Goal: Navigation & Orientation: Understand site structure

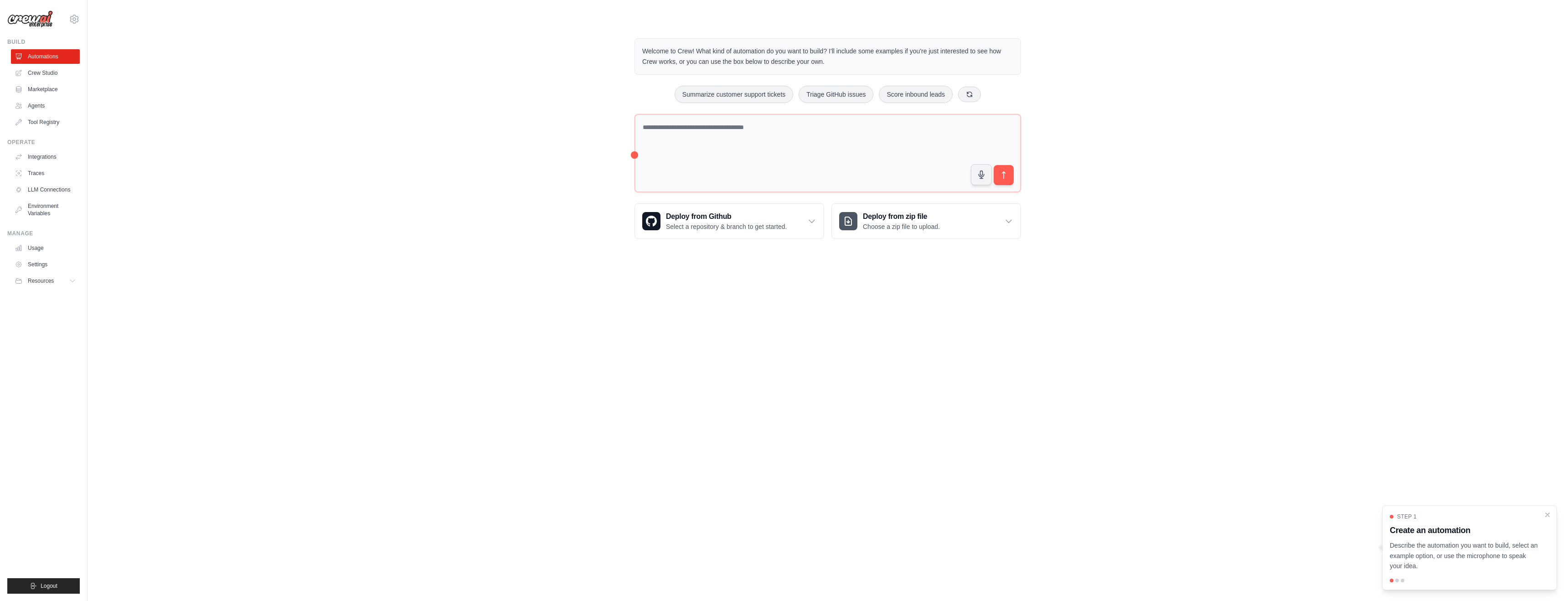
click at [766, 385] on body "[PERSON_NAME][EMAIL_ADDRESS][PERSON_NAME][PERSON_NAME][DOMAIN_NAME] Settings Bu…" at bounding box center [784, 300] width 1568 height 601
click at [30, 72] on link "Crew Studio" at bounding box center [46, 73] width 69 height 15
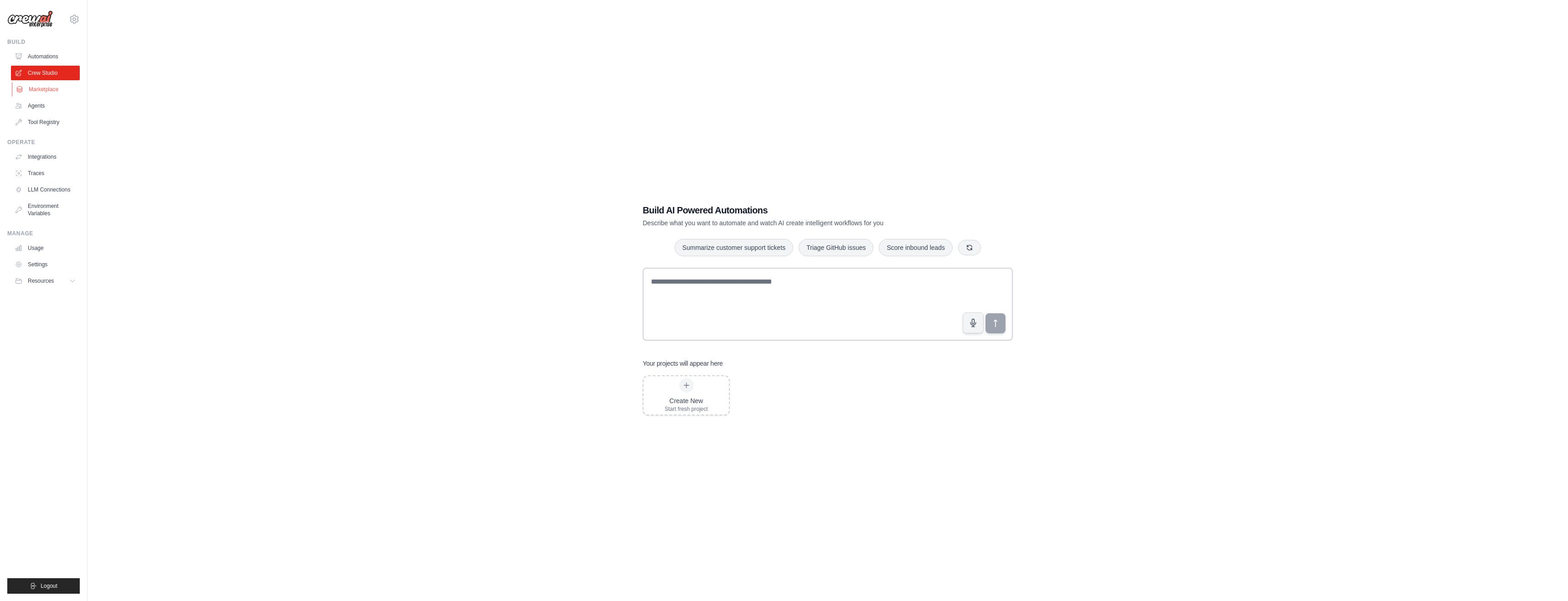
click at [41, 92] on link "Marketplace" at bounding box center [46, 90] width 69 height 15
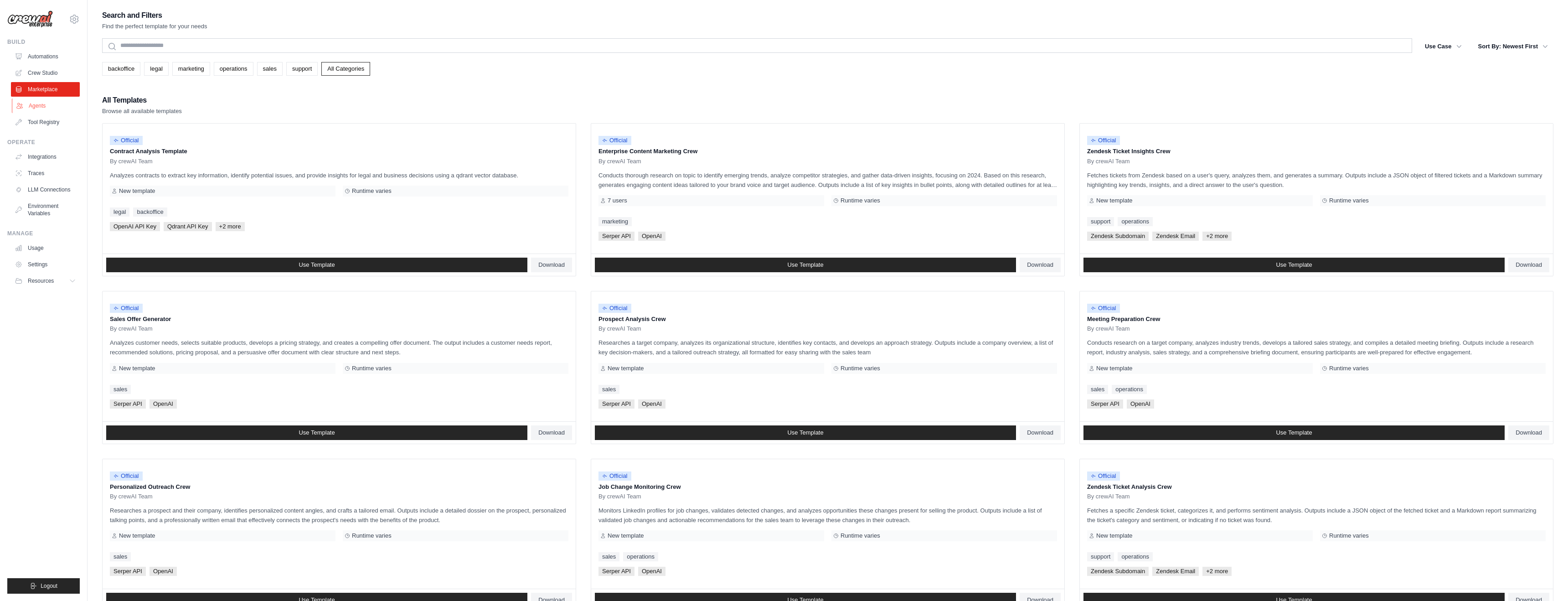
click at [39, 106] on link "Agents" at bounding box center [46, 106] width 69 height 15
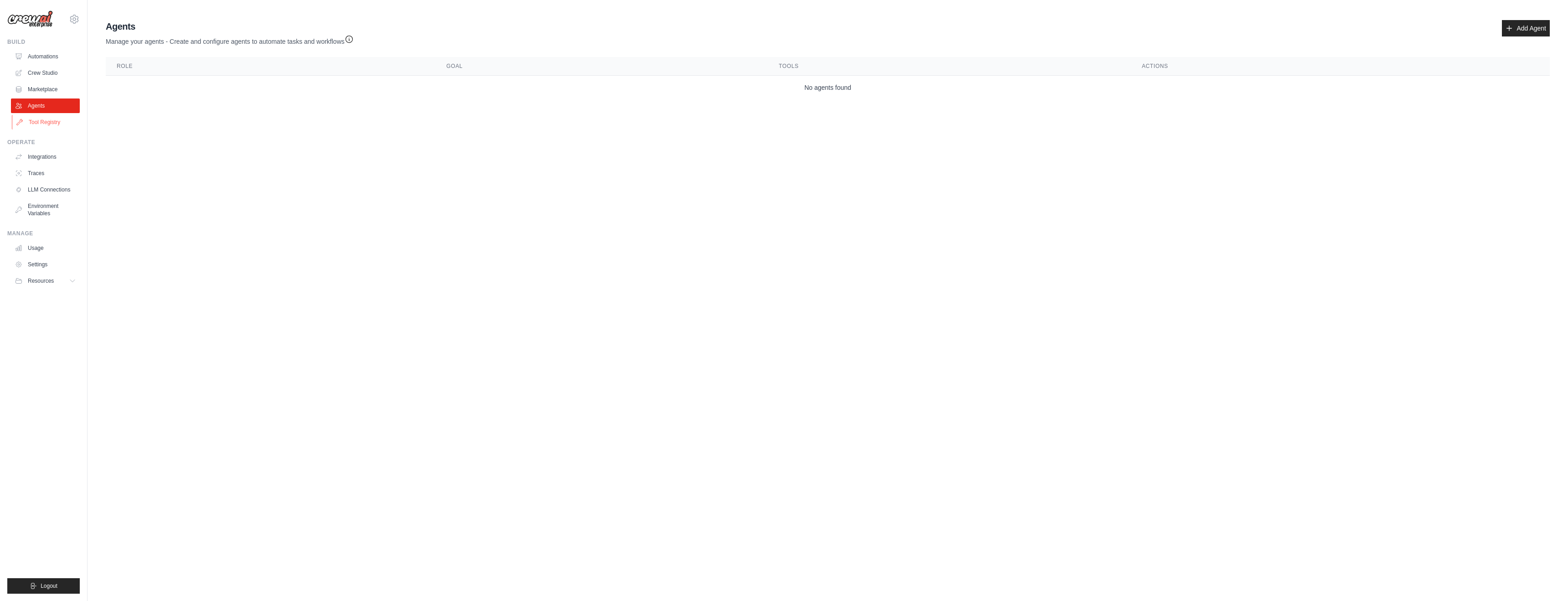
click at [43, 122] on link "Tool Registry" at bounding box center [46, 122] width 69 height 15
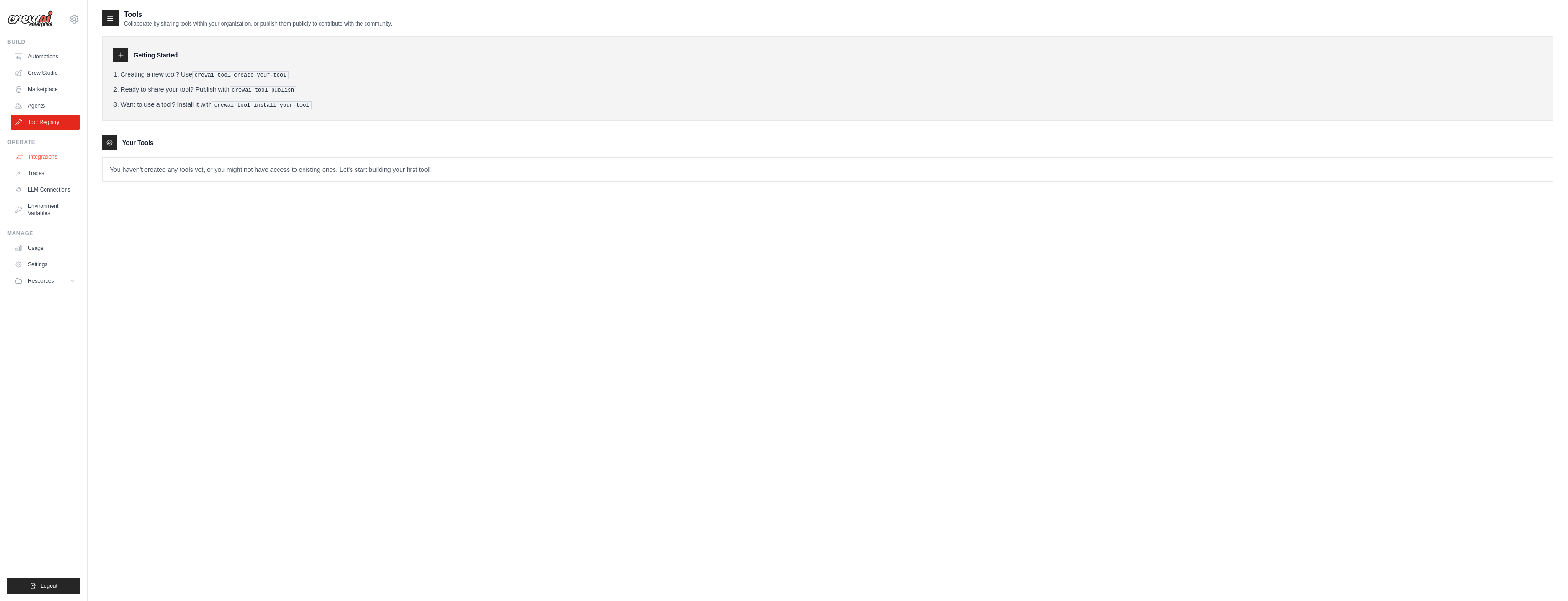
click at [43, 159] on link "Integrations" at bounding box center [46, 157] width 69 height 15
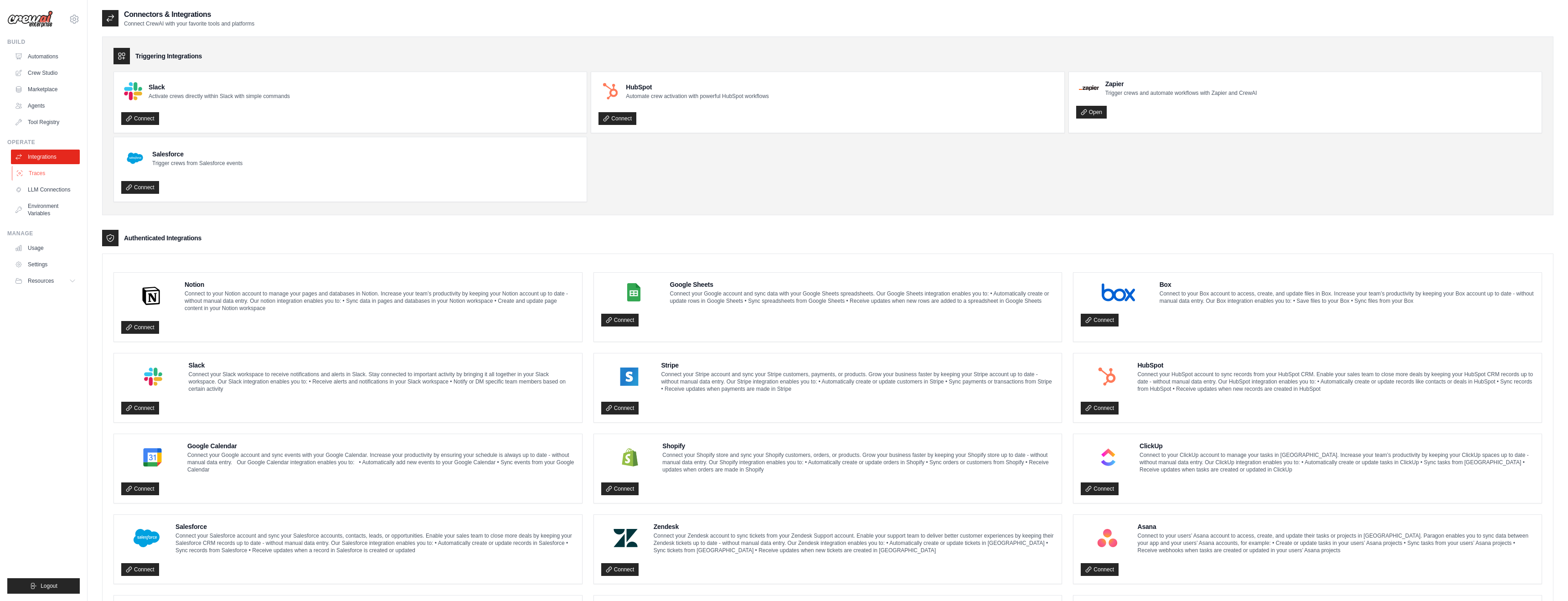
click at [39, 172] on link "Traces" at bounding box center [46, 174] width 69 height 15
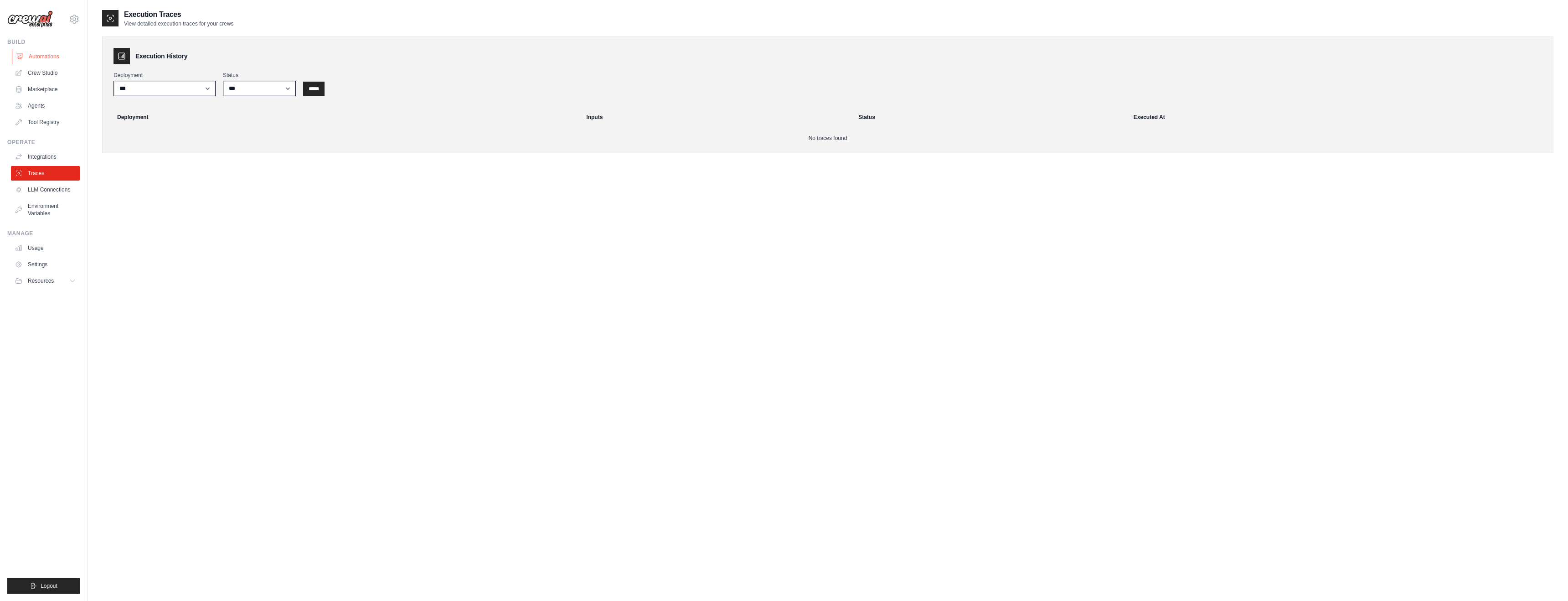
click at [51, 54] on link "Automations" at bounding box center [46, 57] width 69 height 15
